Goal: Browse casually: Explore the website without a specific task or goal

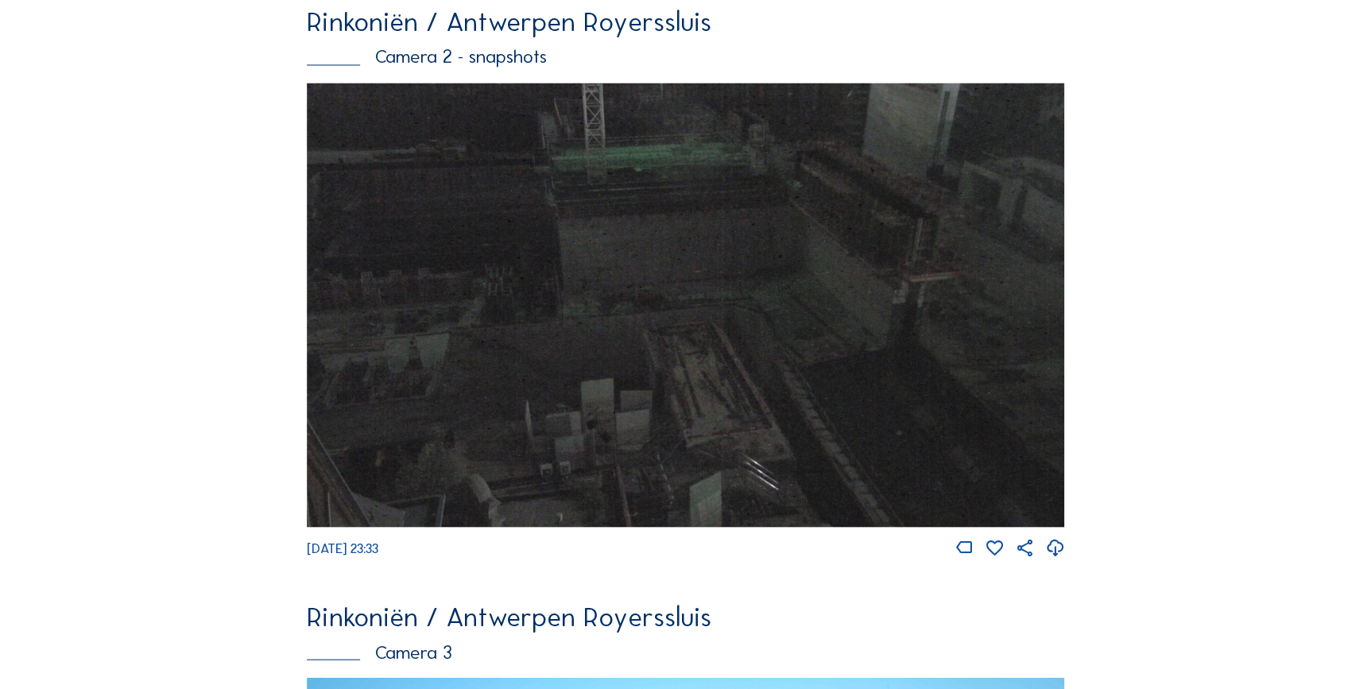
scroll to position [1740, 0]
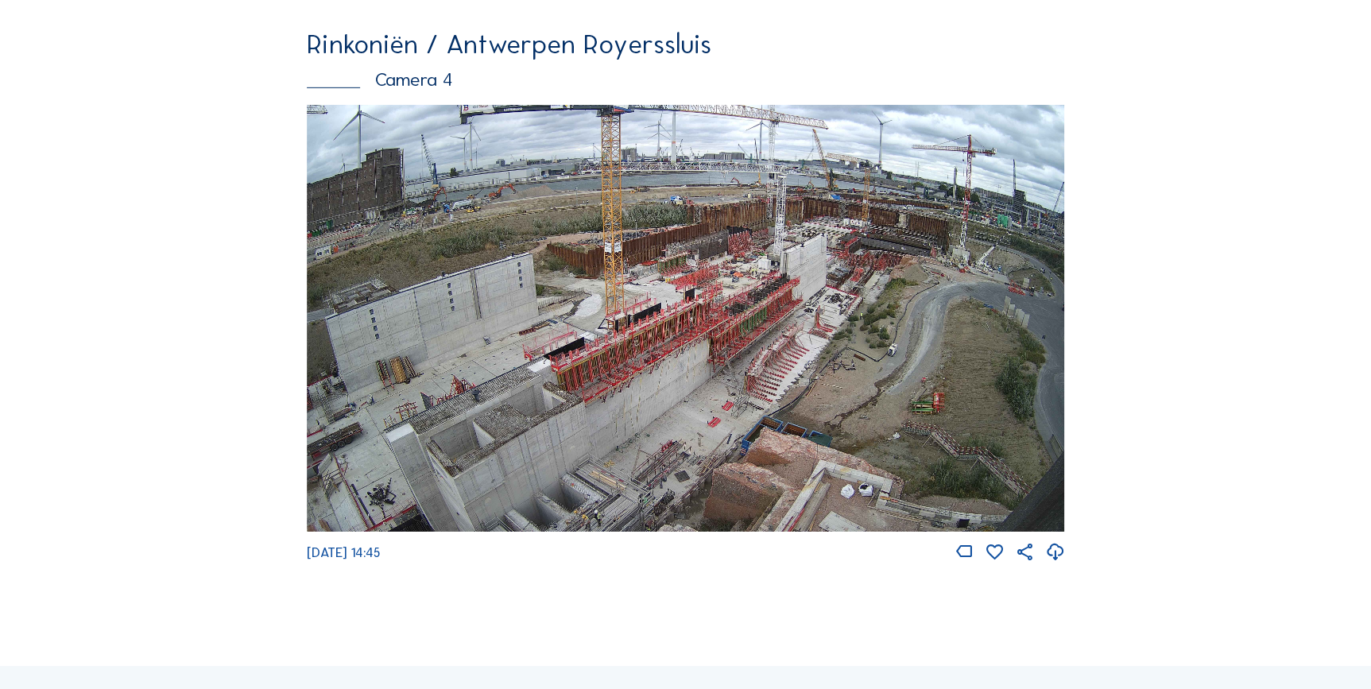
scroll to position [2462, 0]
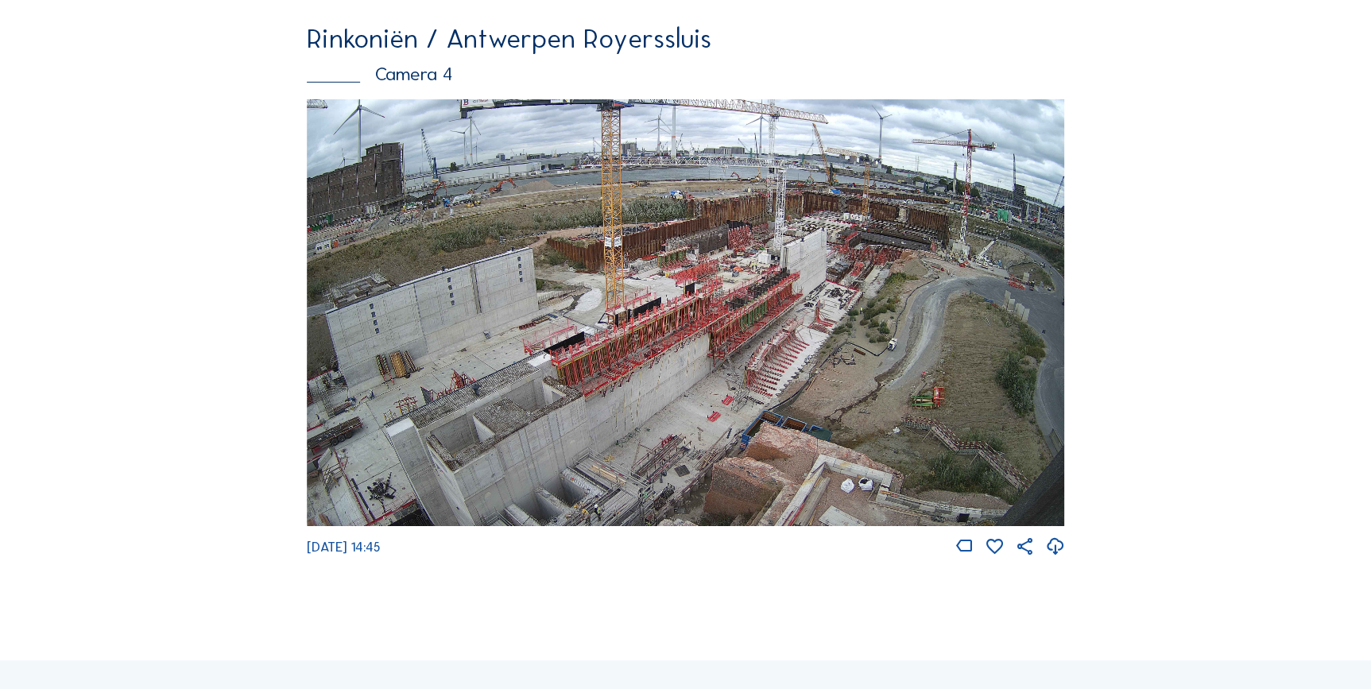
click at [715, 365] on img at bounding box center [686, 312] width 758 height 427
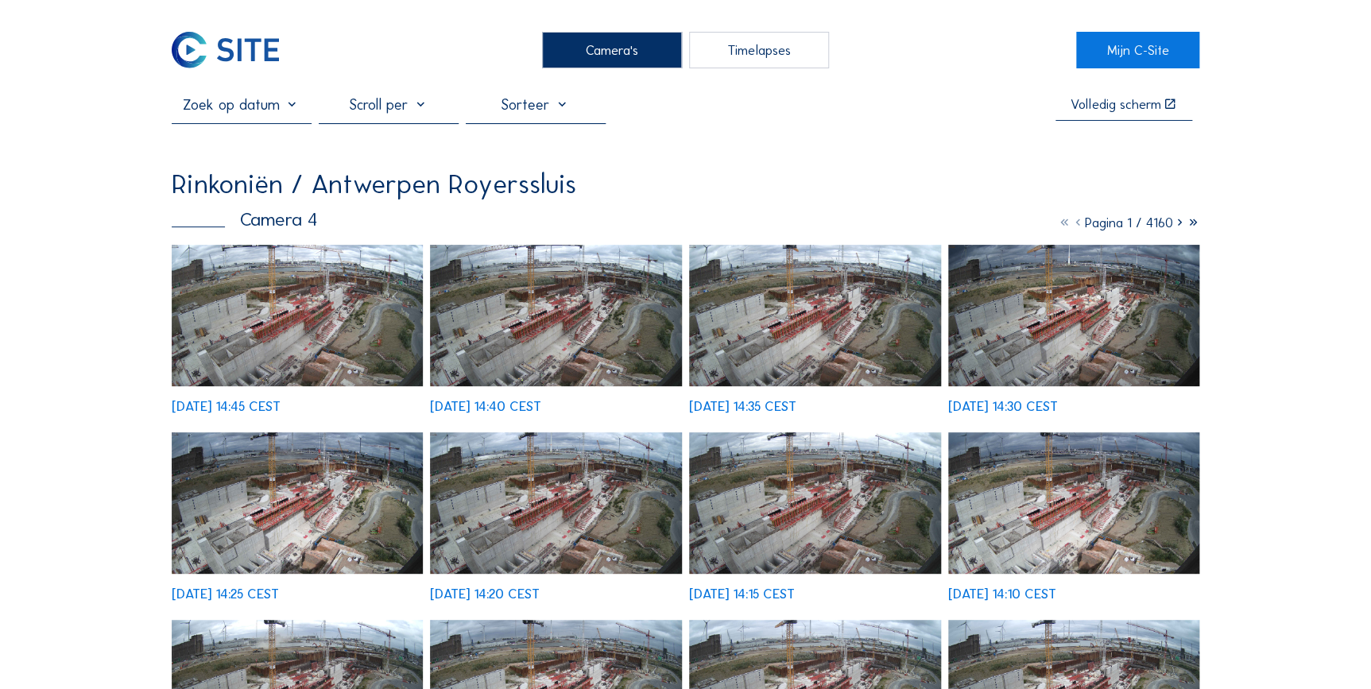
click at [315, 334] on img at bounding box center [298, 315] width 252 height 141
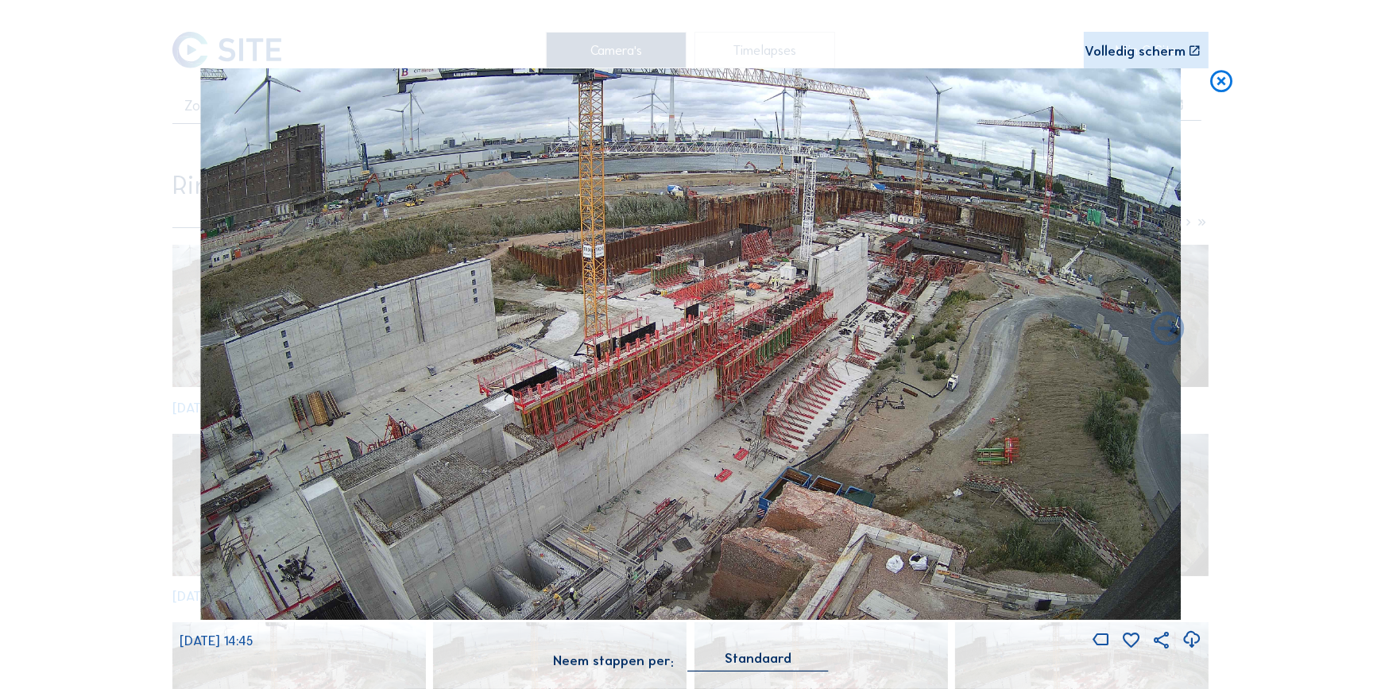
click at [1229, 89] on icon at bounding box center [1221, 82] width 27 height 28
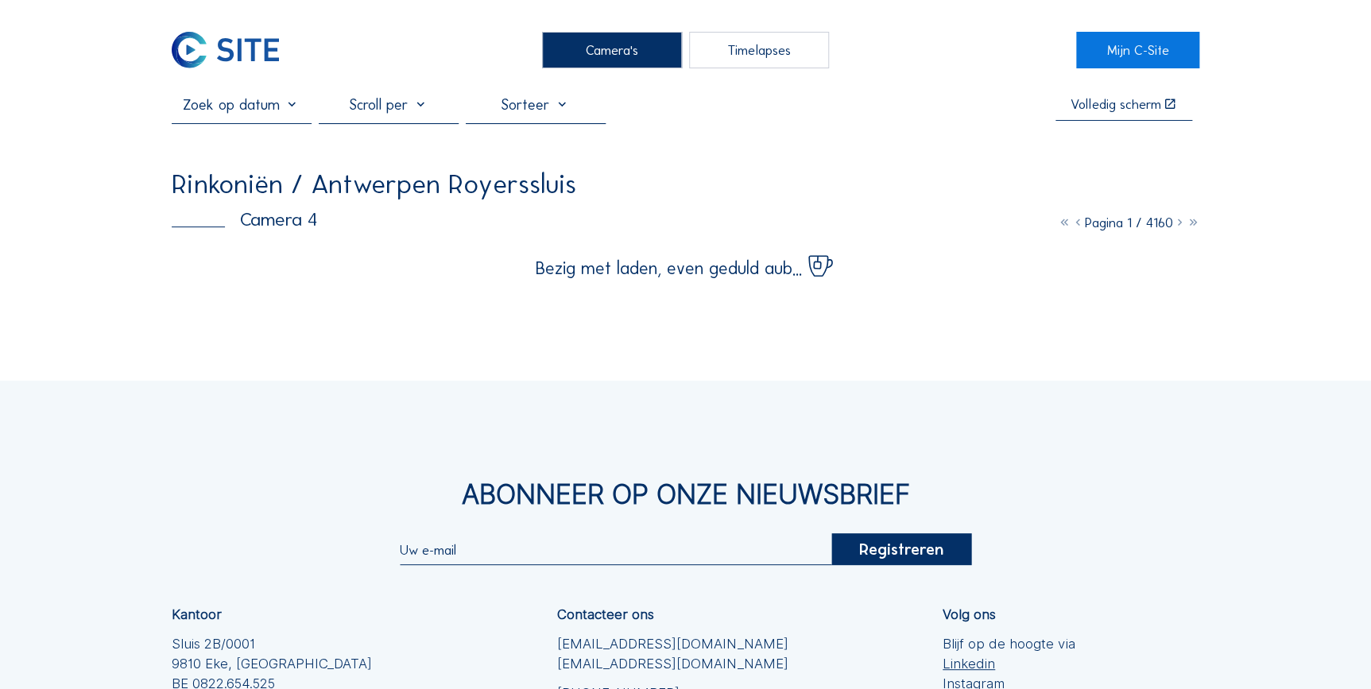
click at [205, 47] on img at bounding box center [225, 50] width 107 height 36
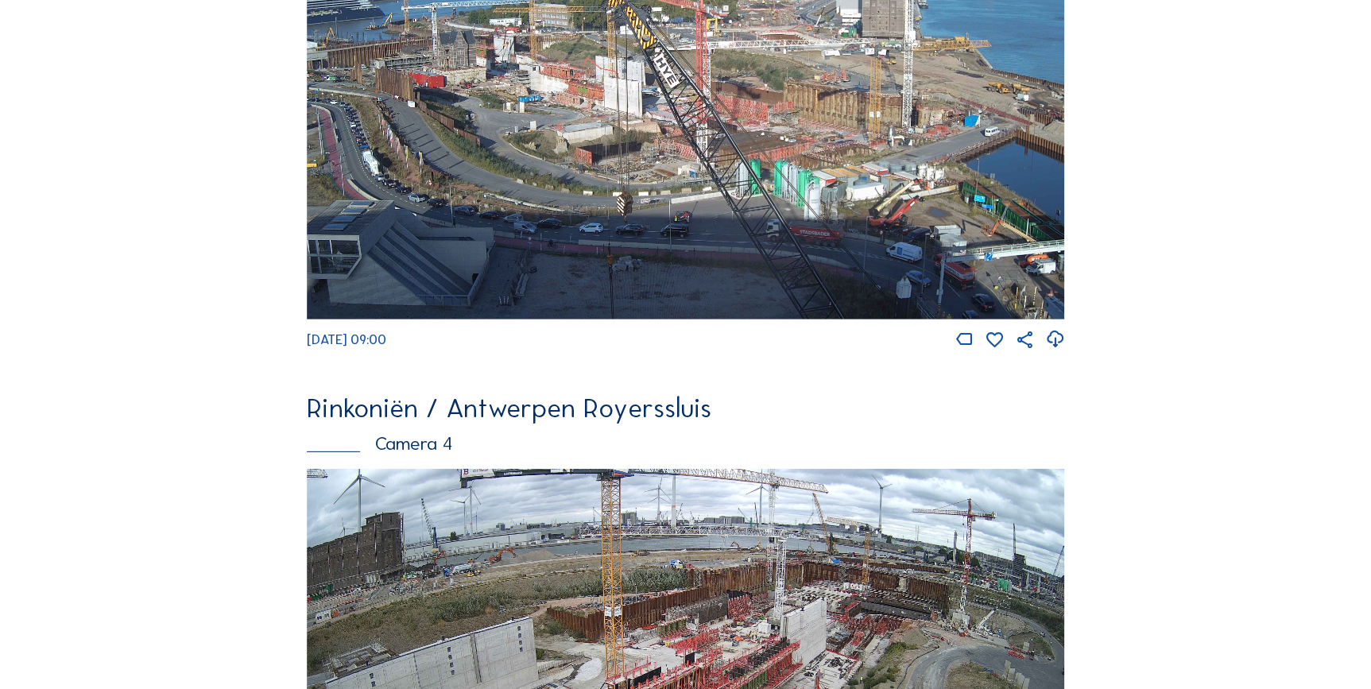
scroll to position [2095, 0]
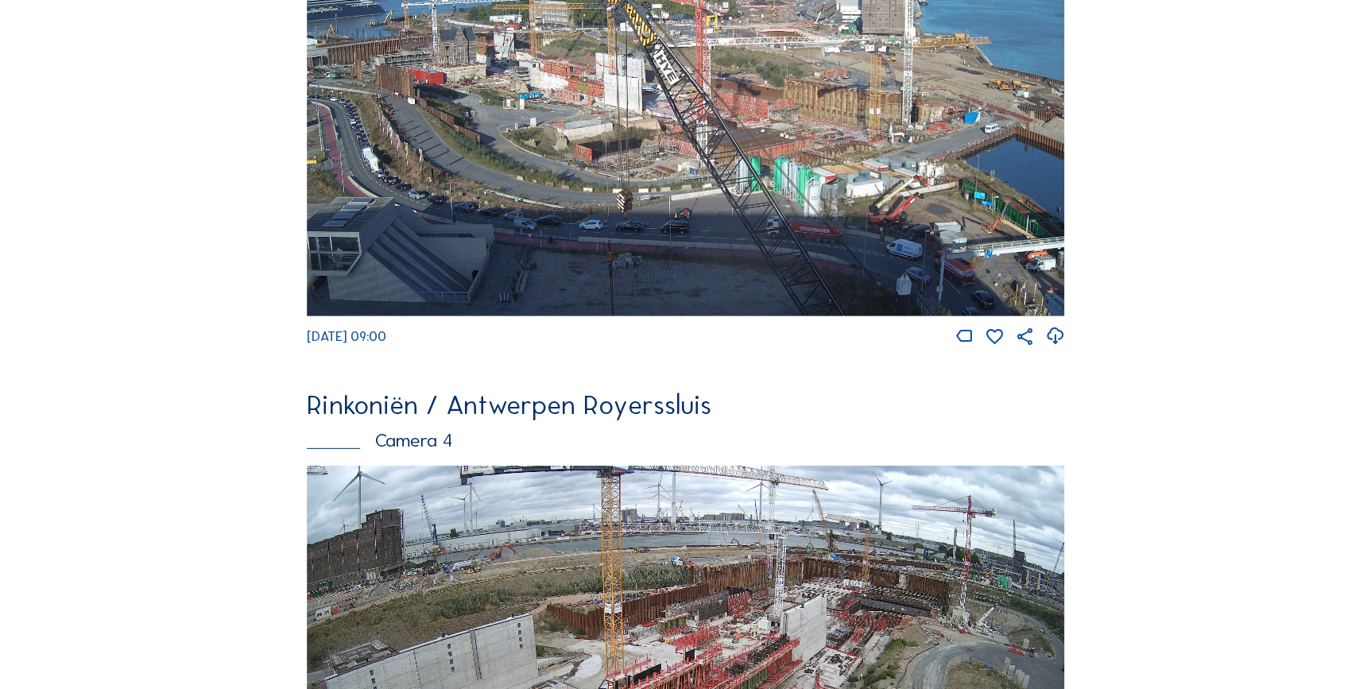
click at [564, 88] on img at bounding box center [686, 103] width 758 height 427
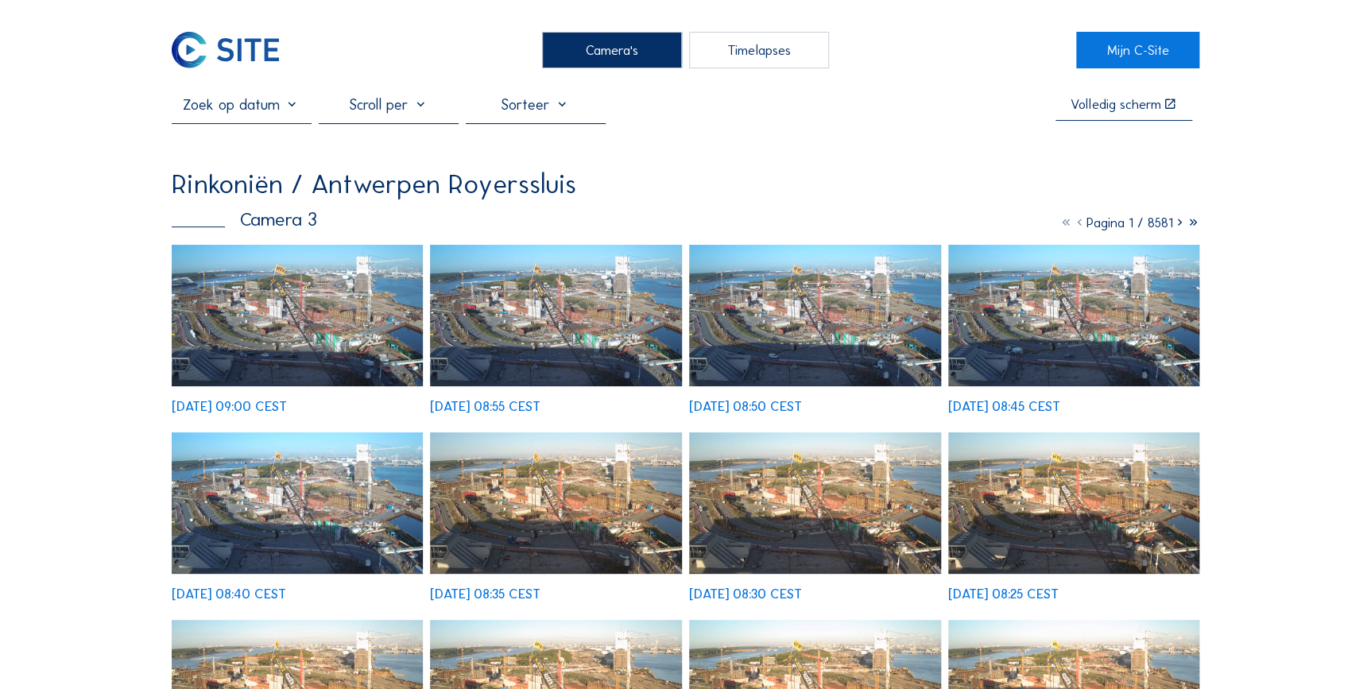
click at [316, 300] on img at bounding box center [298, 315] width 252 height 141
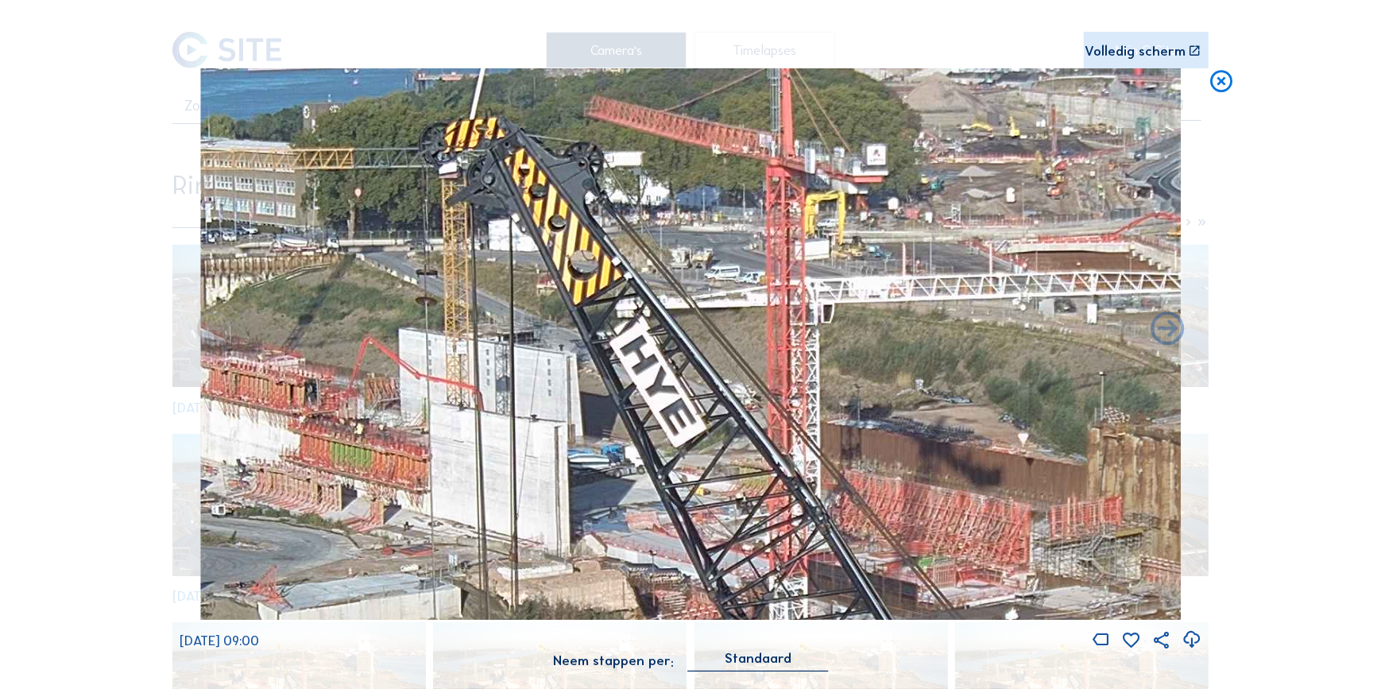
drag, startPoint x: 571, startPoint y: 292, endPoint x: 533, endPoint y: 385, distance: 100.5
click at [533, 385] on img at bounding box center [691, 344] width 980 height 552
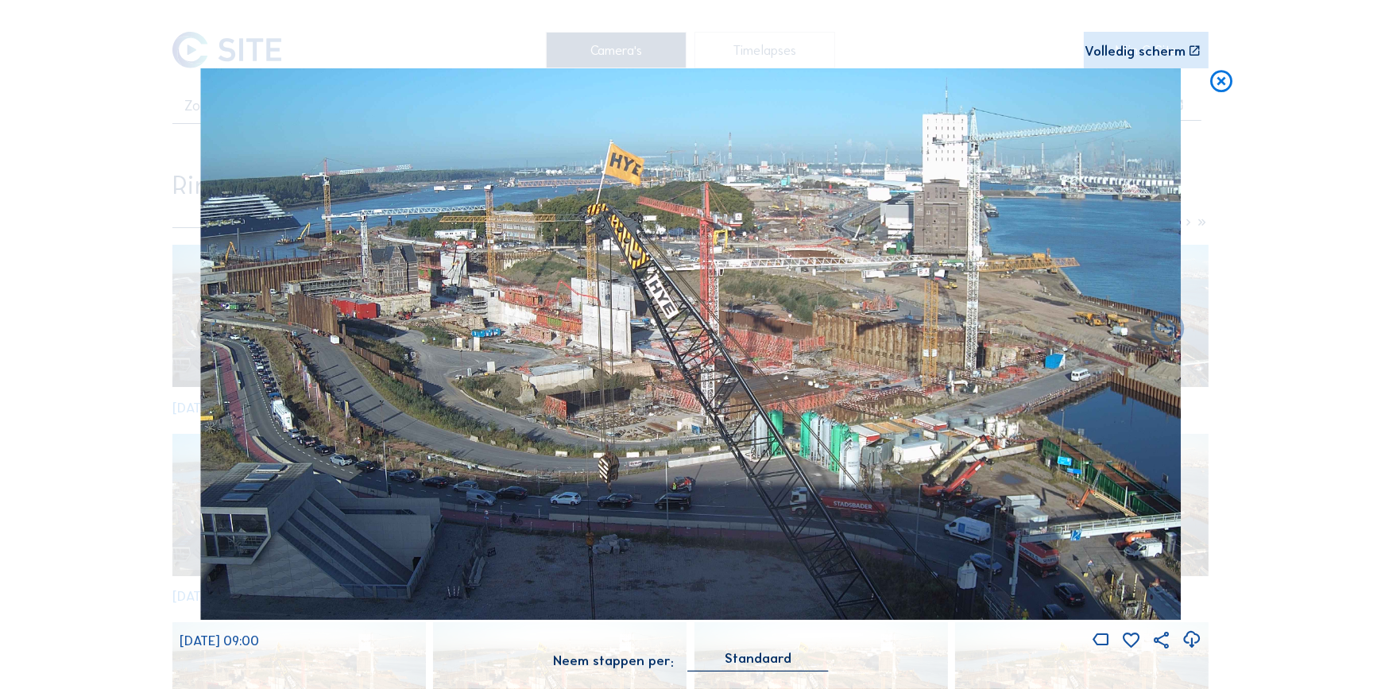
click at [1222, 79] on icon at bounding box center [1221, 82] width 27 height 28
